Goal: Information Seeking & Learning: Learn about a topic

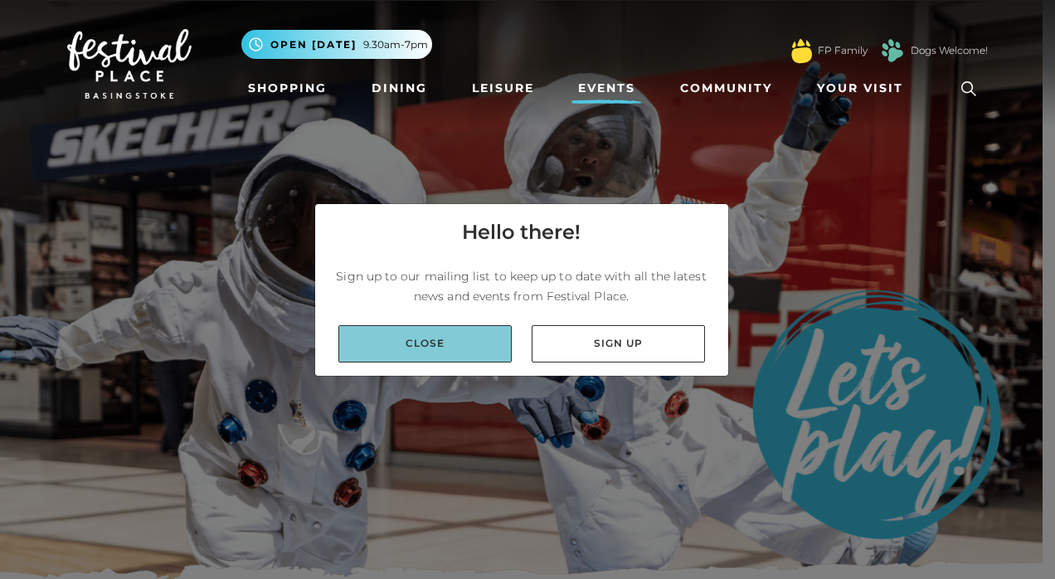
click at [448, 342] on link "Close" at bounding box center [424, 343] width 173 height 37
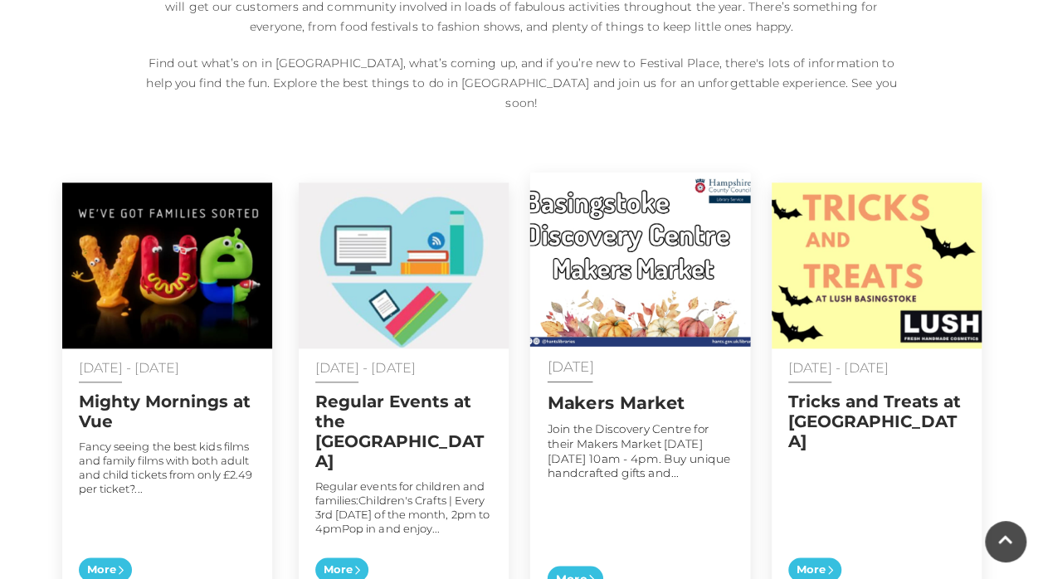
scroll to position [912, 0]
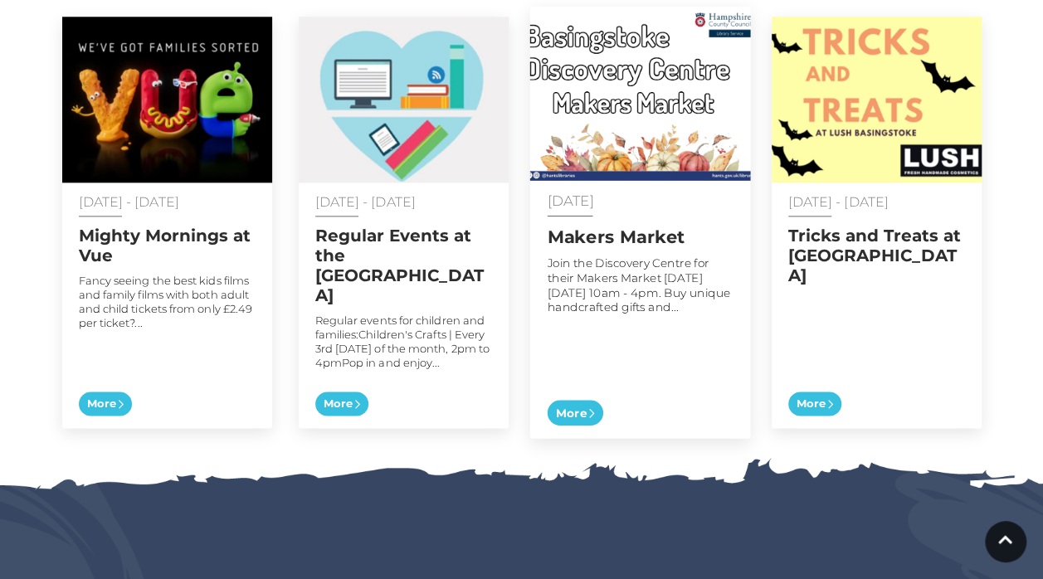
click at [581, 400] on span "More" at bounding box center [575, 413] width 56 height 26
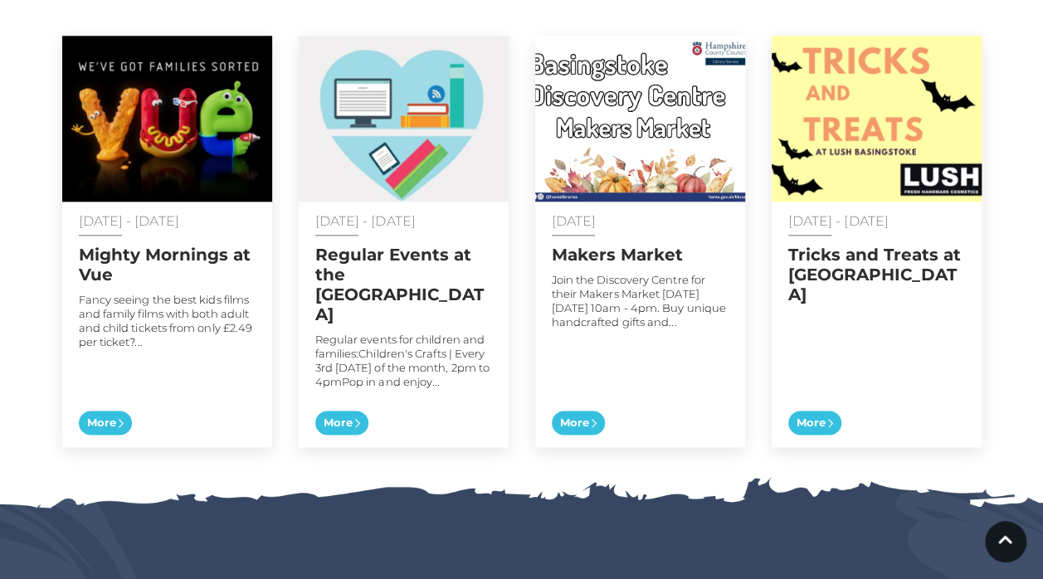
scroll to position [746, 0]
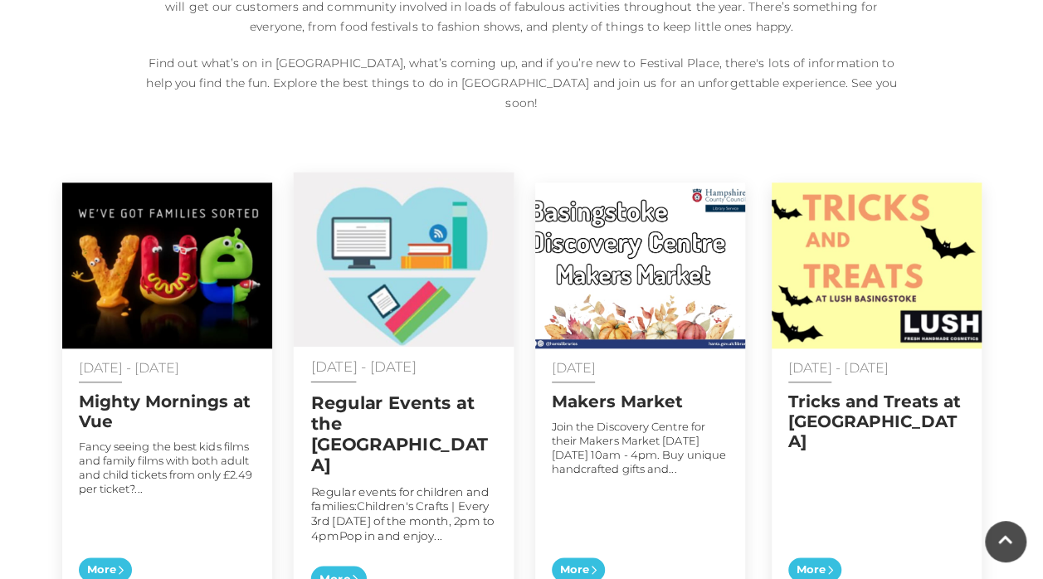
click at [349, 566] on span "More" at bounding box center [338, 579] width 56 height 26
